Goal: Information Seeking & Learning: Learn about a topic

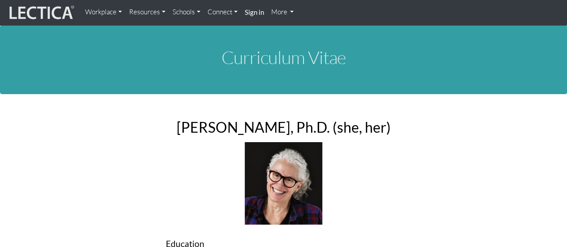
click at [154, 12] on link "Resources" at bounding box center [147, 12] width 43 height 17
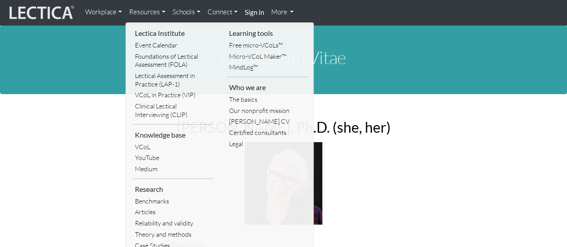
click at [106, 11] on link "Workplace" at bounding box center [104, 12] width 44 height 17
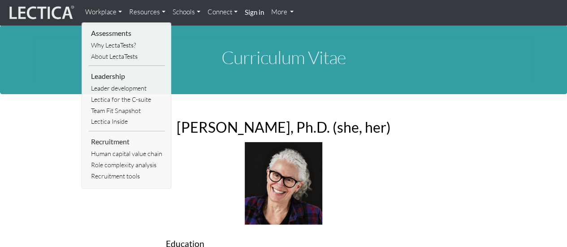
click at [118, 35] on li "Assessments" at bounding box center [127, 32] width 76 height 13
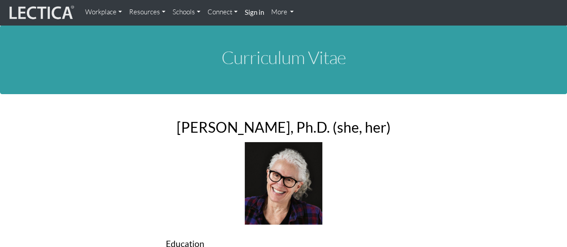
click at [119, 13] on link "Workplace" at bounding box center [104, 12] width 44 height 17
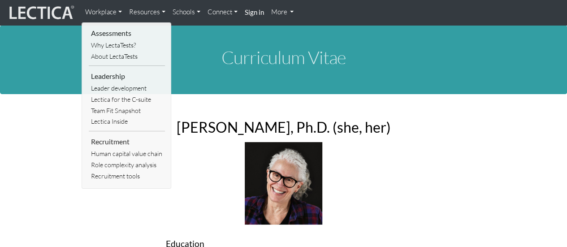
click at [116, 35] on li "Assessments" at bounding box center [127, 32] width 76 height 13
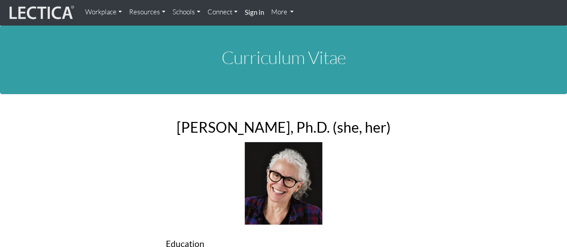
click at [104, 13] on link "Workplace" at bounding box center [104, 12] width 44 height 17
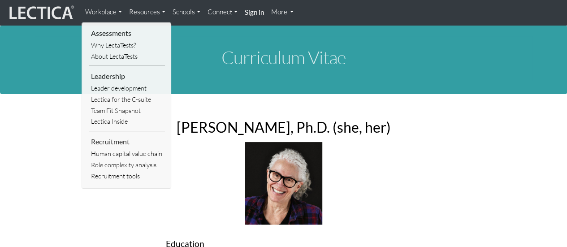
click at [104, 43] on link "Why LectaTests?" at bounding box center [127, 45] width 76 height 11
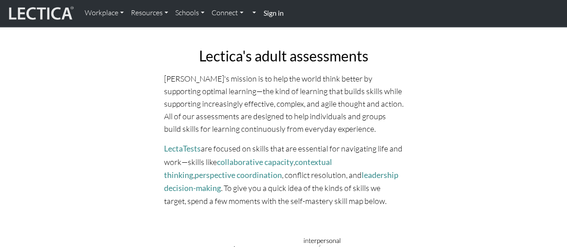
scroll to position [75, 0]
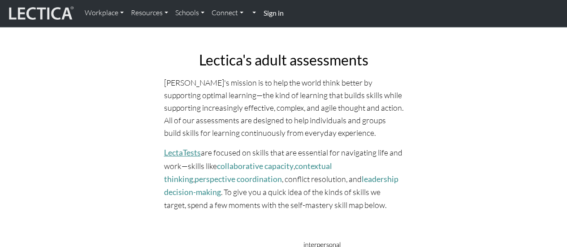
click at [189, 149] on link "LectaTests" at bounding box center [182, 152] width 37 height 9
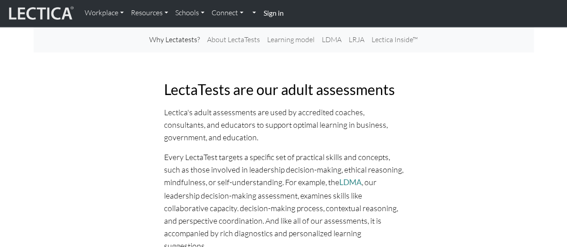
scroll to position [45, 0]
click at [347, 186] on link "LDMA" at bounding box center [350, 182] width 22 height 9
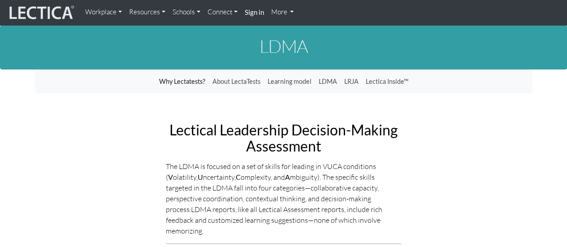
click at [94, 12] on link "Workplace" at bounding box center [104, 12] width 44 height 17
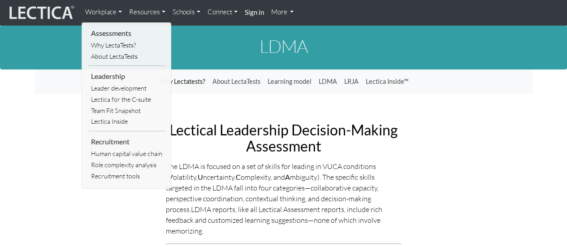
click at [109, 44] on link "Why LectaTests?" at bounding box center [127, 45] width 76 height 11
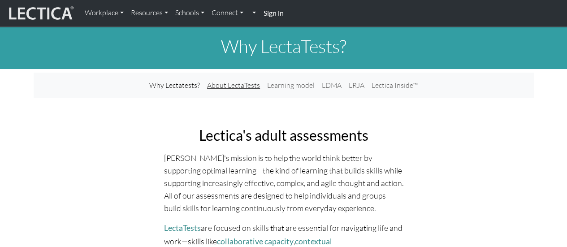
click at [225, 81] on link "About LectaTests" at bounding box center [233, 85] width 60 height 18
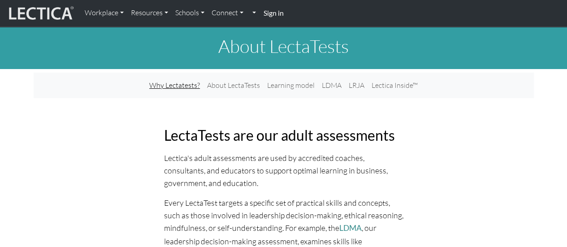
click at [182, 85] on link "Why Lectatests?" at bounding box center [175, 85] width 58 height 18
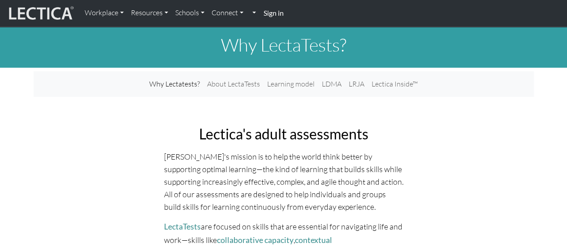
scroll to position [1, 0]
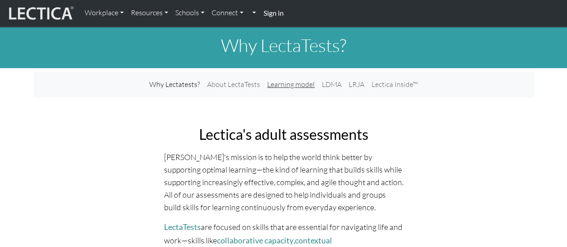
click at [282, 82] on link "Learning model" at bounding box center [291, 84] width 55 height 18
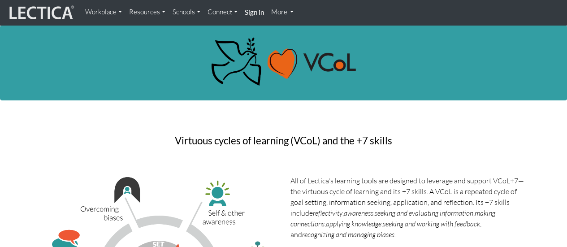
click at [59, 13] on img at bounding box center [40, 12] width 67 height 17
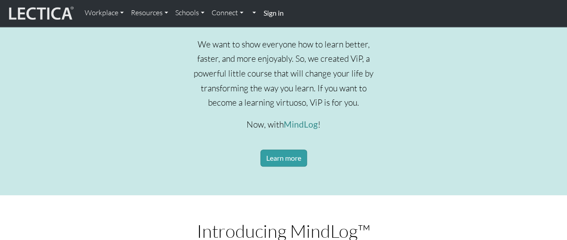
scroll to position [377, 0]
click at [281, 166] on link "Learn more" at bounding box center [283, 157] width 47 height 17
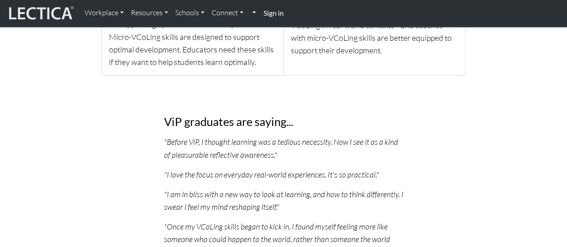
scroll to position [1244, 0]
drag, startPoint x: 295, startPoint y: 154, endPoint x: 242, endPoint y: 126, distance: 60.1
click at [242, 126] on div "ViP graduates are saying... "Before ViP, I thought learning was a tedious neces…" at bounding box center [284, 219] width 250 height 245
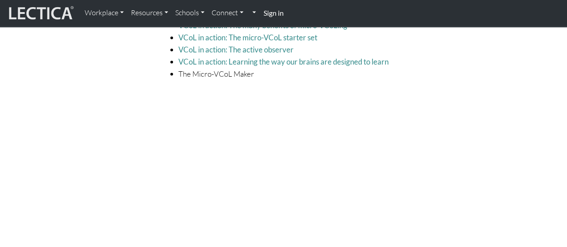
scroll to position [2561, 0]
